Goal: Task Accomplishment & Management: Use online tool/utility

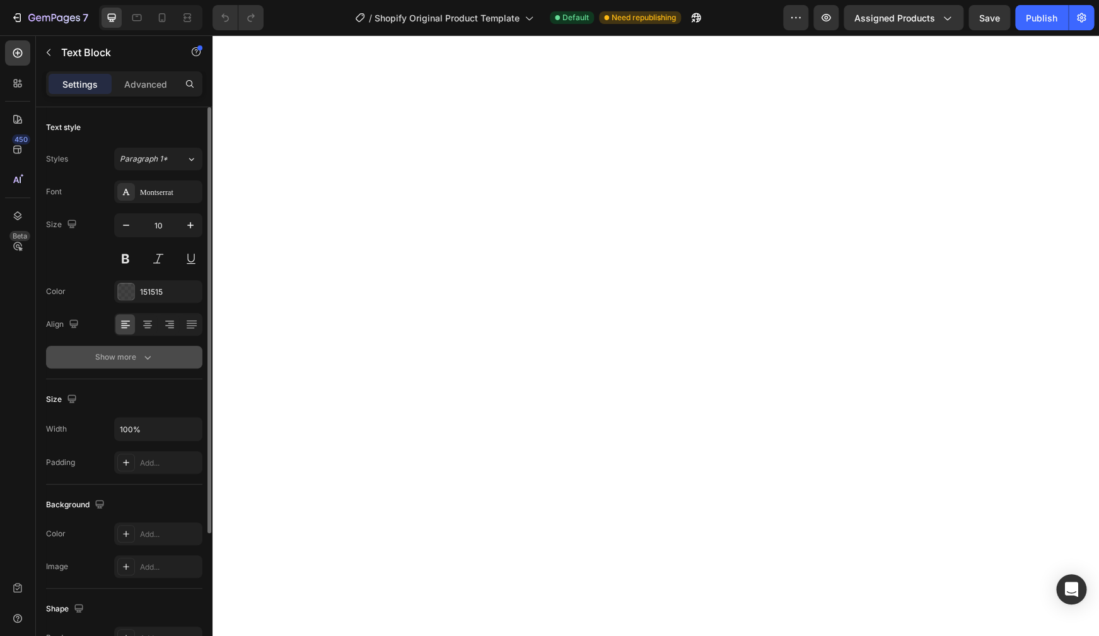
click at [143, 365] on button "Show more" at bounding box center [124, 357] width 156 height 23
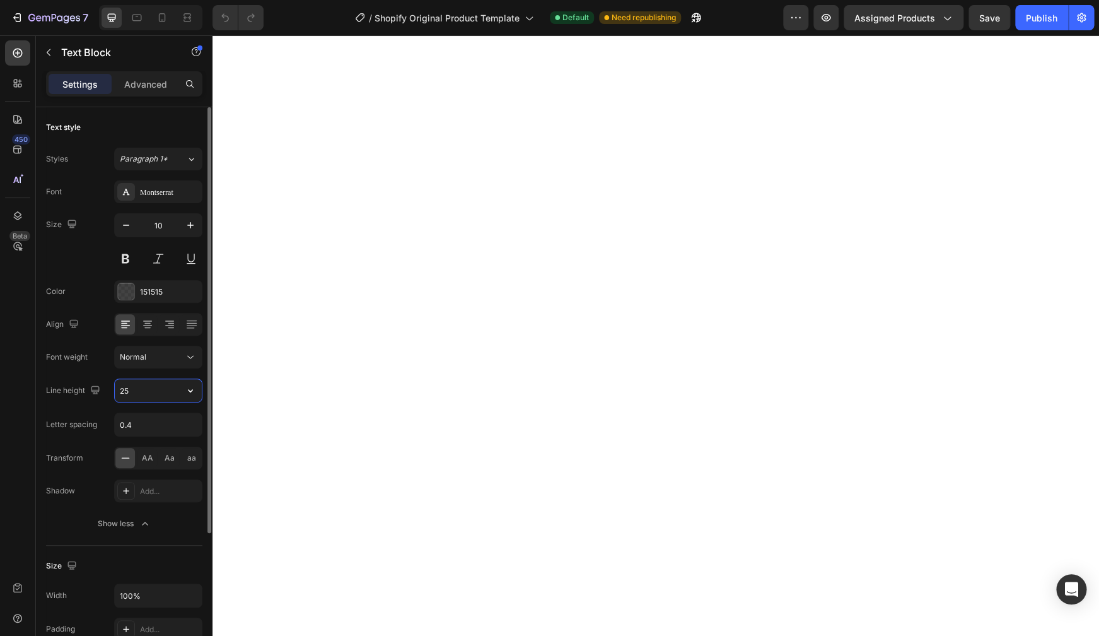
click at [138, 394] on input "25" at bounding box center [158, 390] width 87 height 23
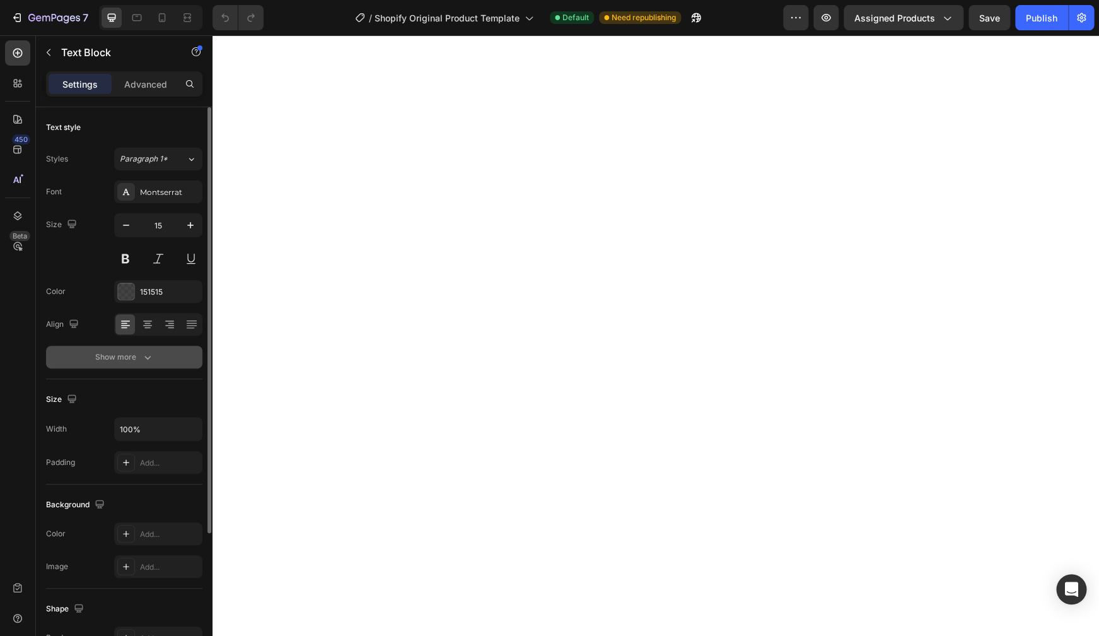
click at [150, 353] on icon "button" at bounding box center [147, 357] width 13 height 13
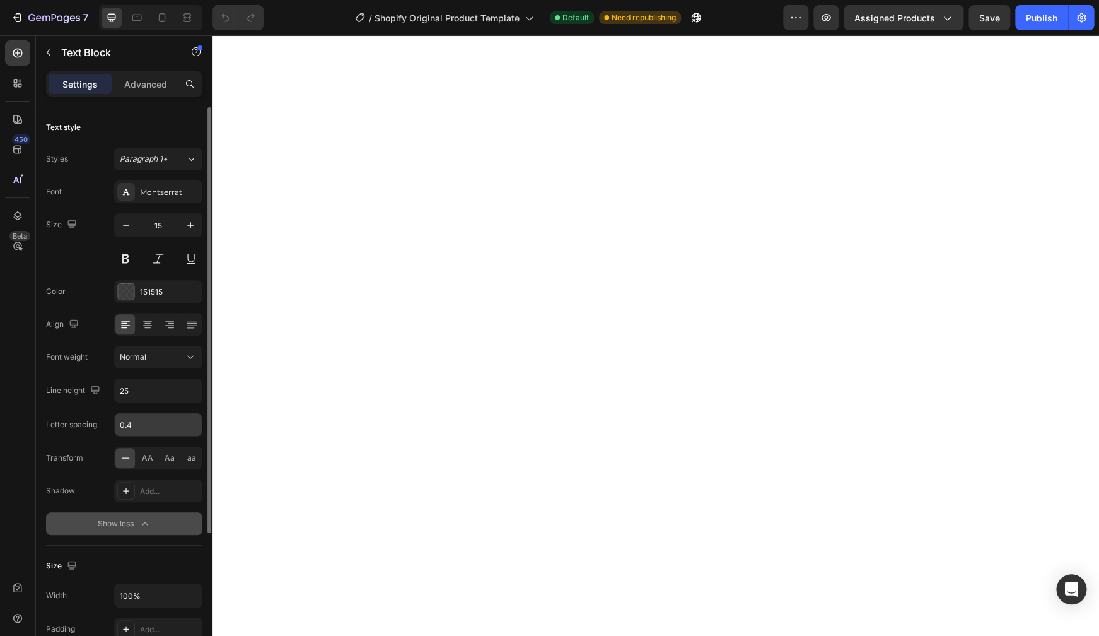
click at [140, 428] on input "0.4" at bounding box center [158, 424] width 87 height 23
type input "0"
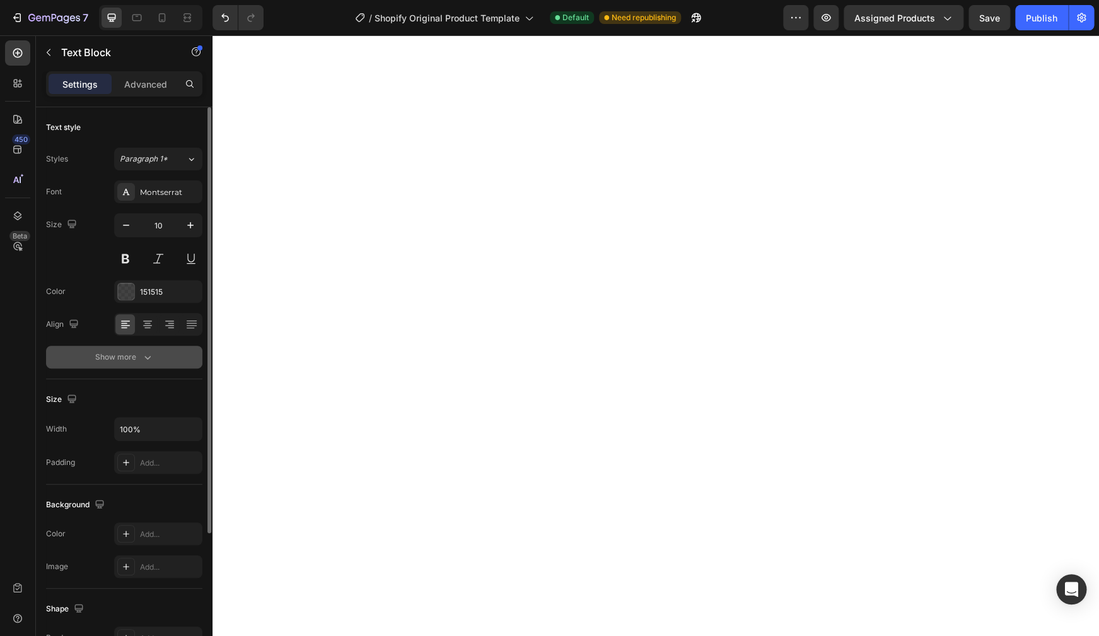
click at [150, 364] on button "Show more" at bounding box center [124, 357] width 156 height 23
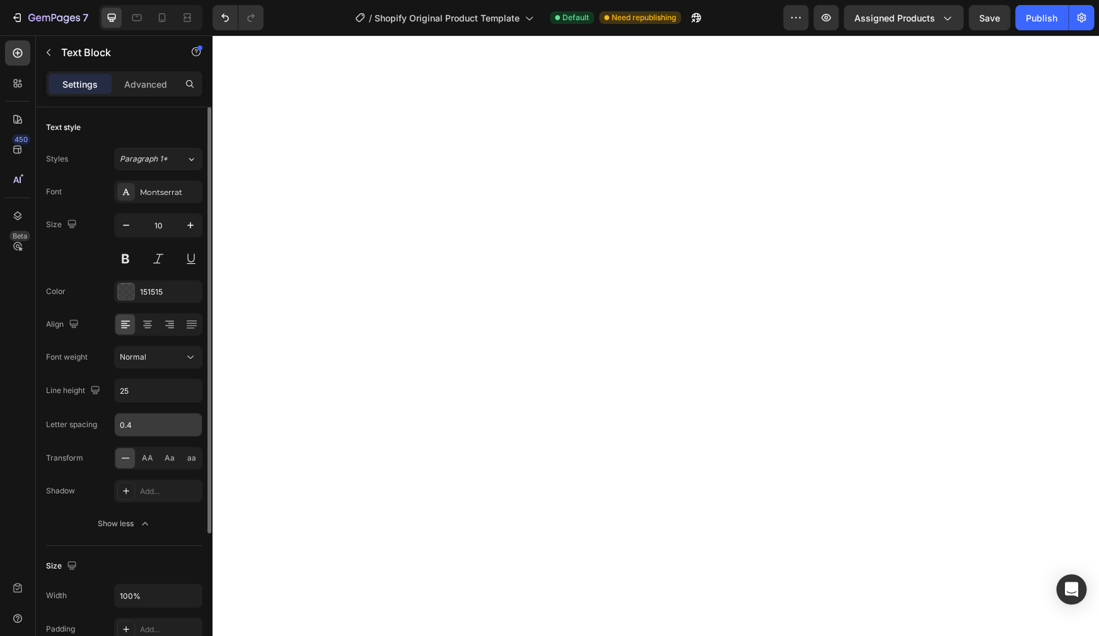
click at [154, 431] on input "0.4" at bounding box center [158, 424] width 87 height 23
type input "0"
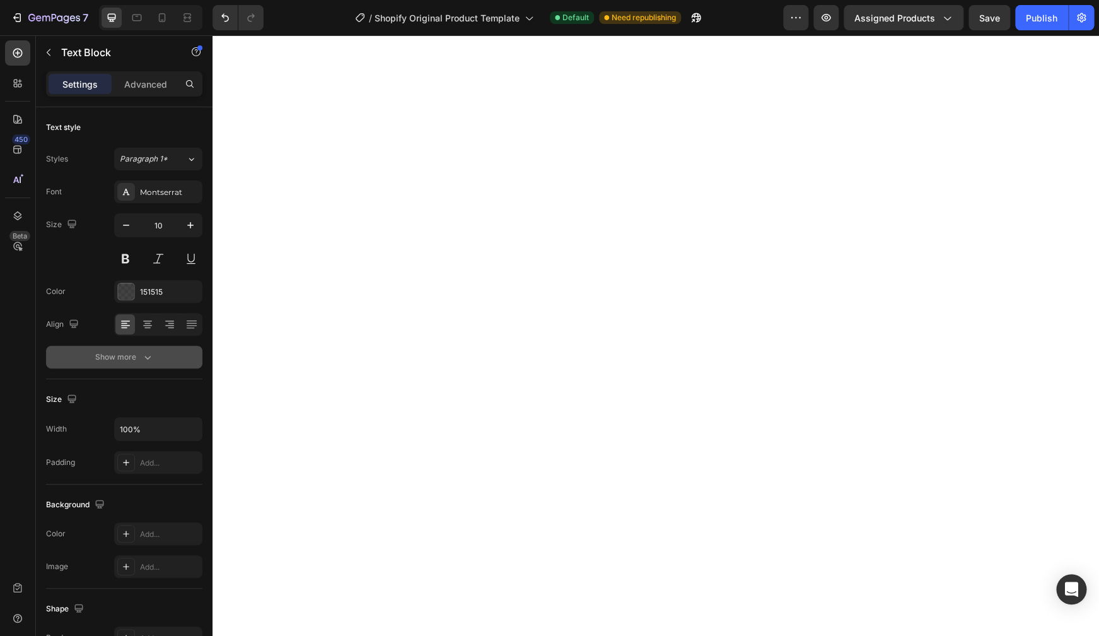
click at [132, 358] on div "Show more" at bounding box center [124, 357] width 59 height 13
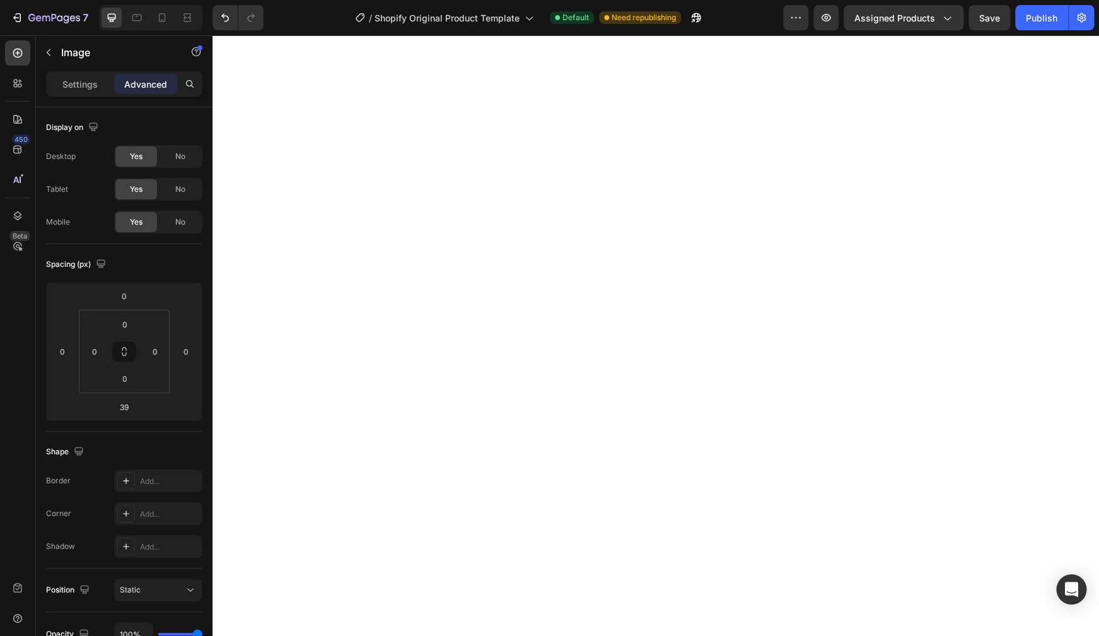
type input "0"
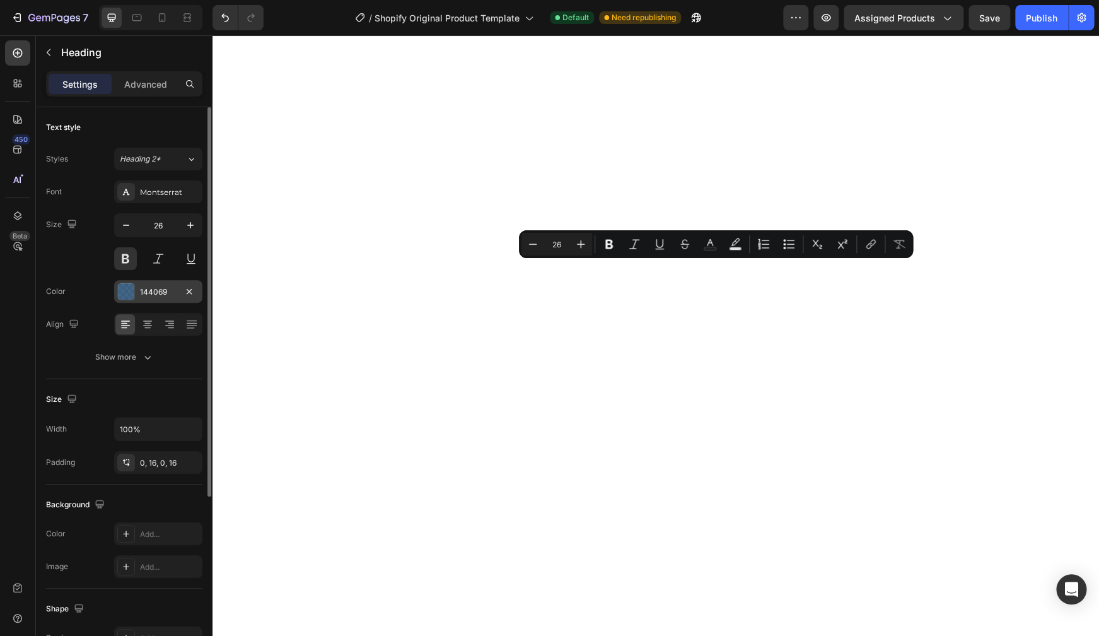
click at [174, 294] on div "144069" at bounding box center [158, 291] width 37 height 11
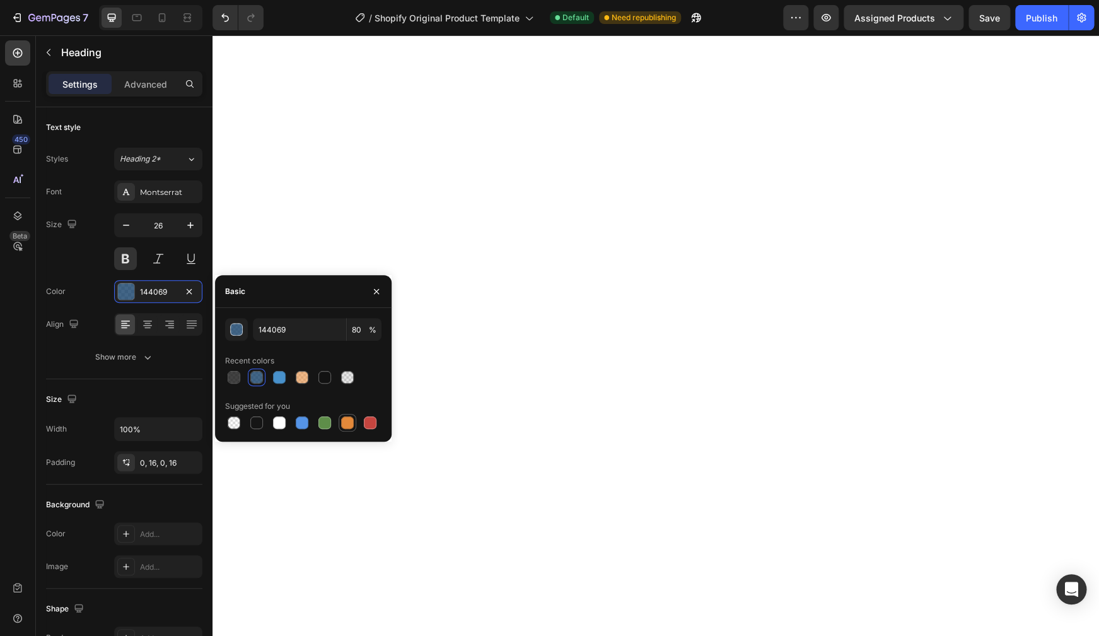
click at [351, 424] on div at bounding box center [347, 422] width 13 height 13
type input "E4893A"
type input "100"
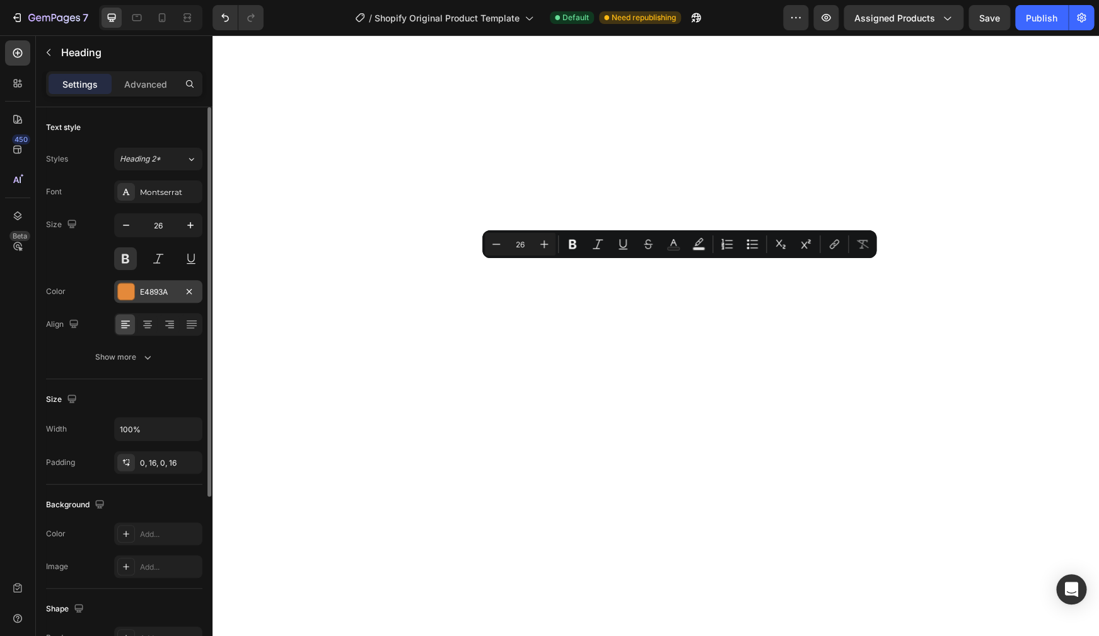
click at [158, 291] on div "E4893A" at bounding box center [158, 291] width 37 height 11
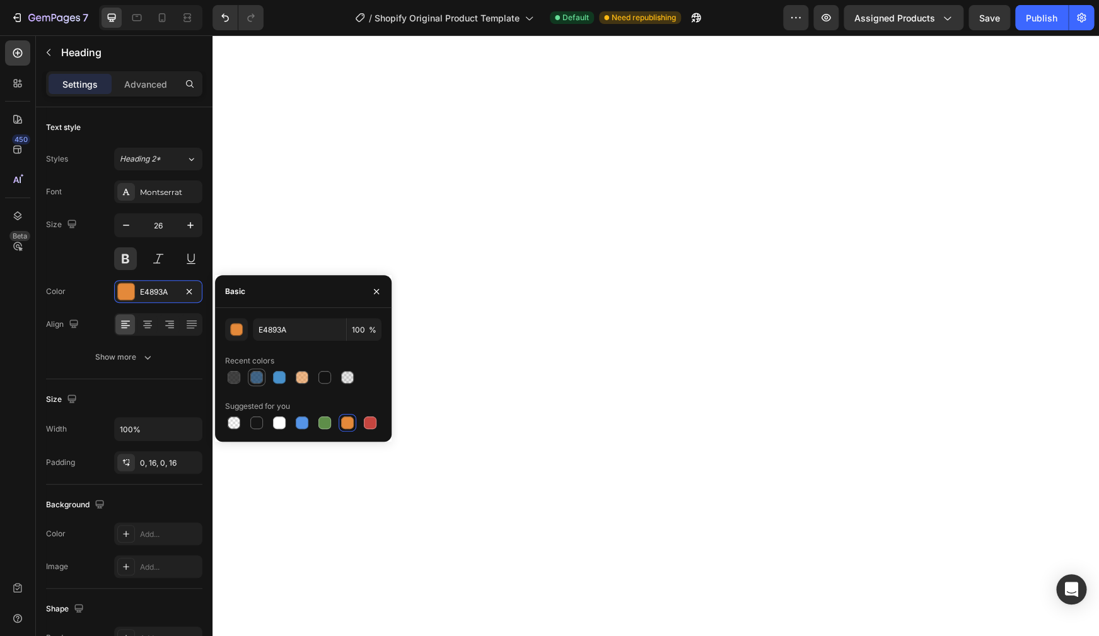
click at [260, 380] on div at bounding box center [256, 377] width 13 height 13
type input "144069"
type input "80"
